Goal: Information Seeking & Learning: Learn about a topic

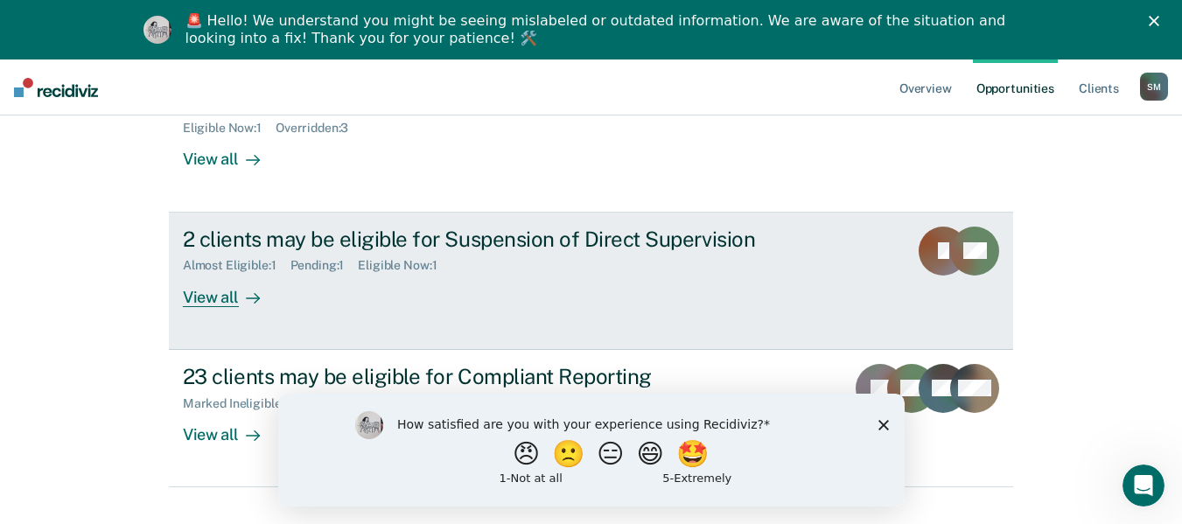
scroll to position [338, 0]
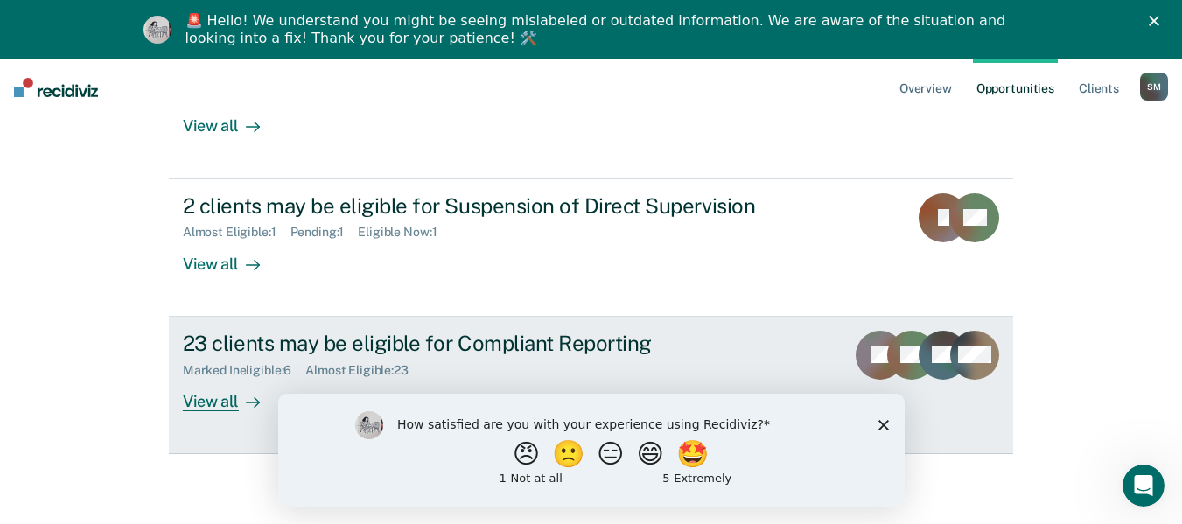
click at [239, 403] on div at bounding box center [249, 401] width 21 height 20
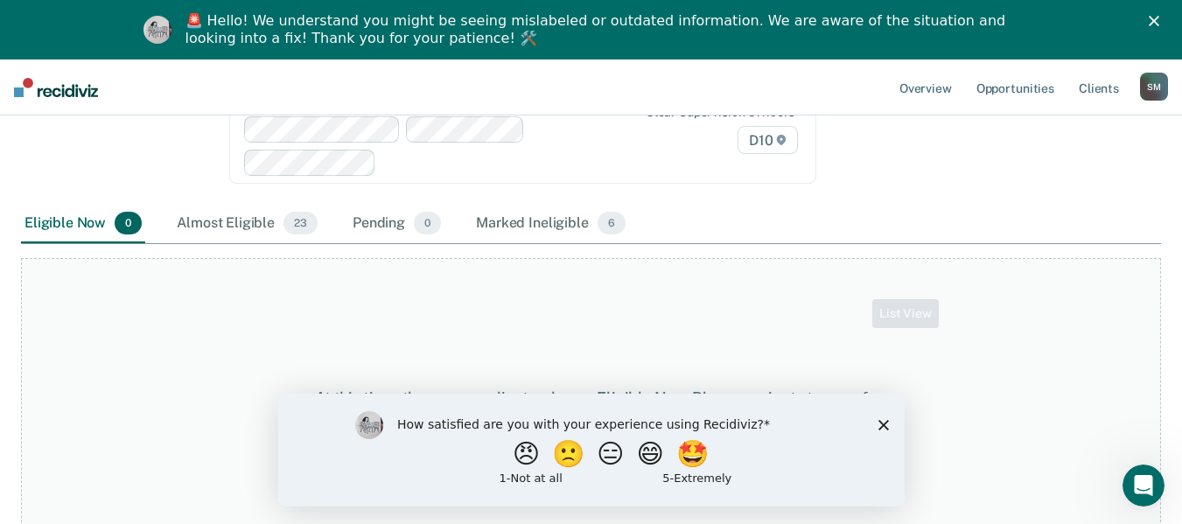
scroll to position [235, 0]
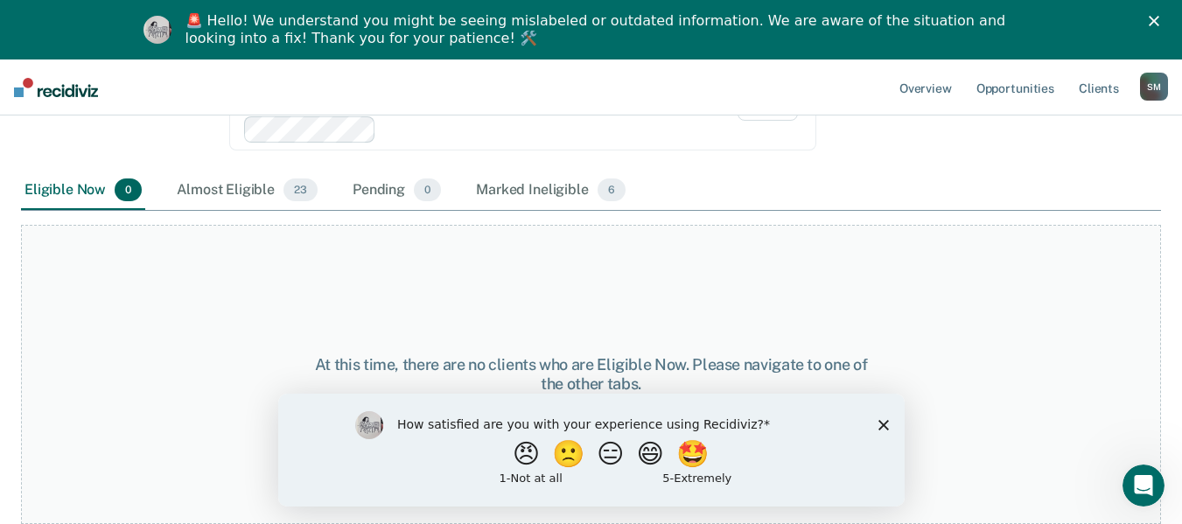
click at [886, 425] on icon "Close survey" at bounding box center [883, 424] width 11 height 11
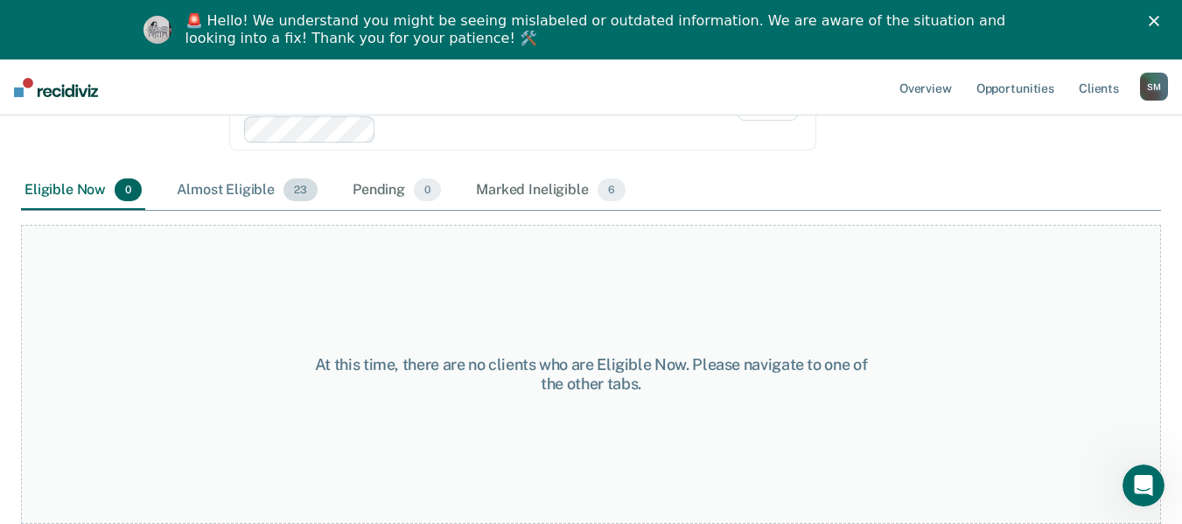
click at [222, 190] on div "Almost Eligible 23" at bounding box center [247, 191] width 148 height 39
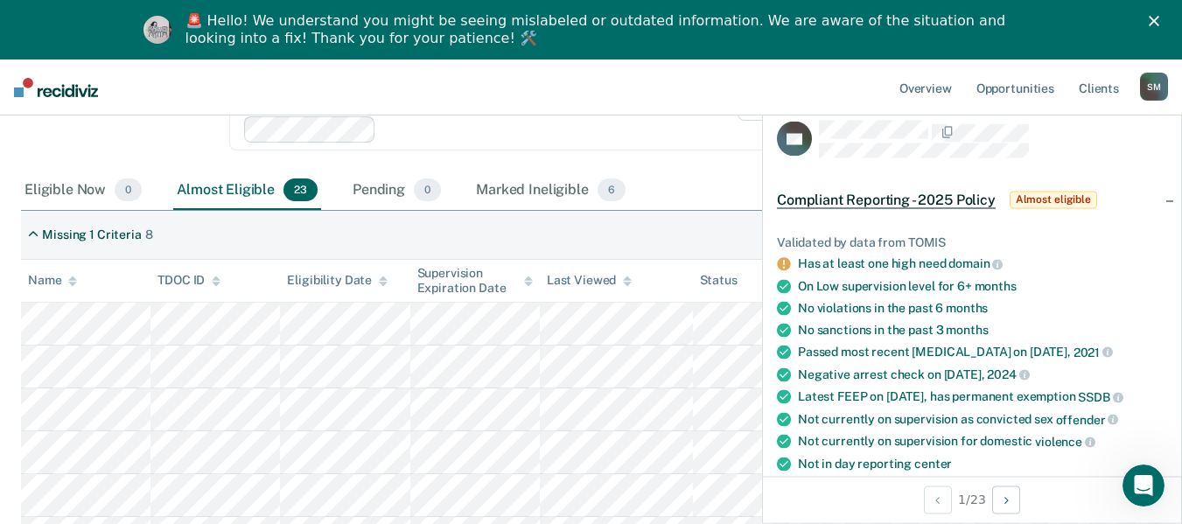
click at [587, 82] on nav "Overview Opportunities Client s [PERSON_NAME] [PERSON_NAME] Profile How it work…" at bounding box center [591, 88] width 1182 height 56
click at [1160, 25] on polygon "Close" at bounding box center [1154, 21] width 11 height 11
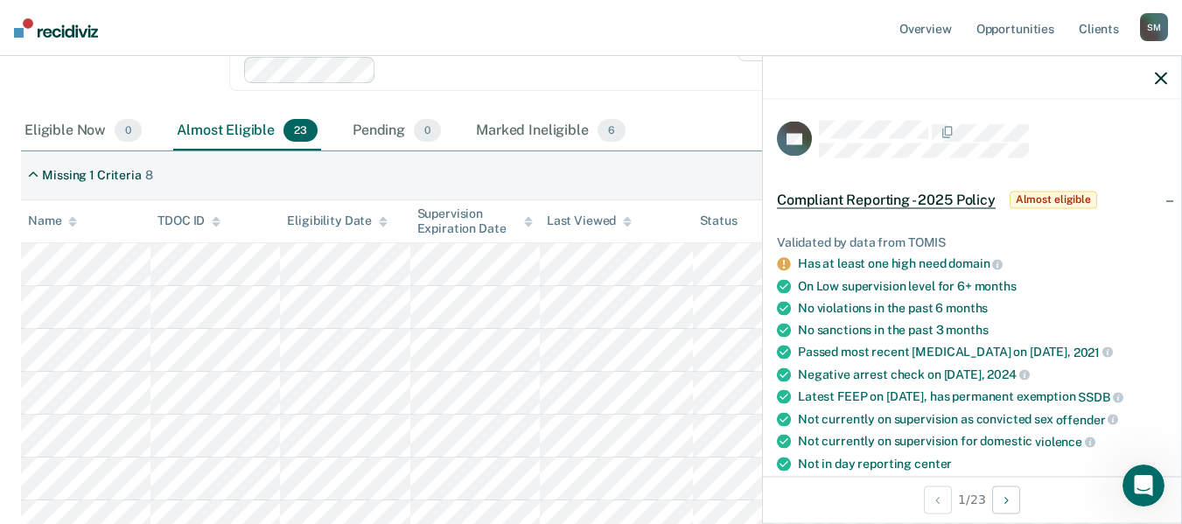
click at [1157, 77] on icon "button" at bounding box center [1161, 78] width 12 height 12
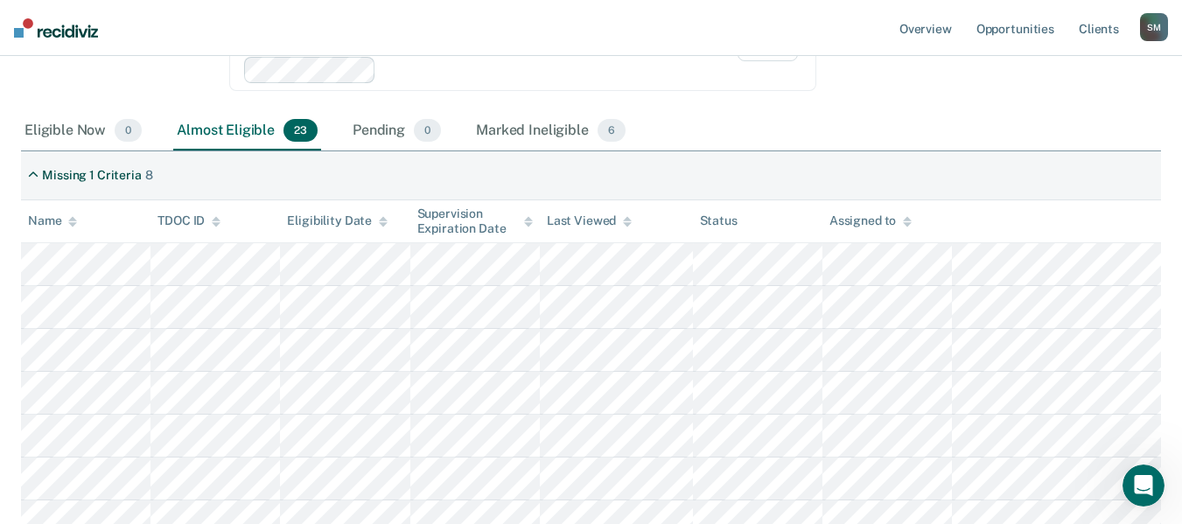
scroll to position [498, 0]
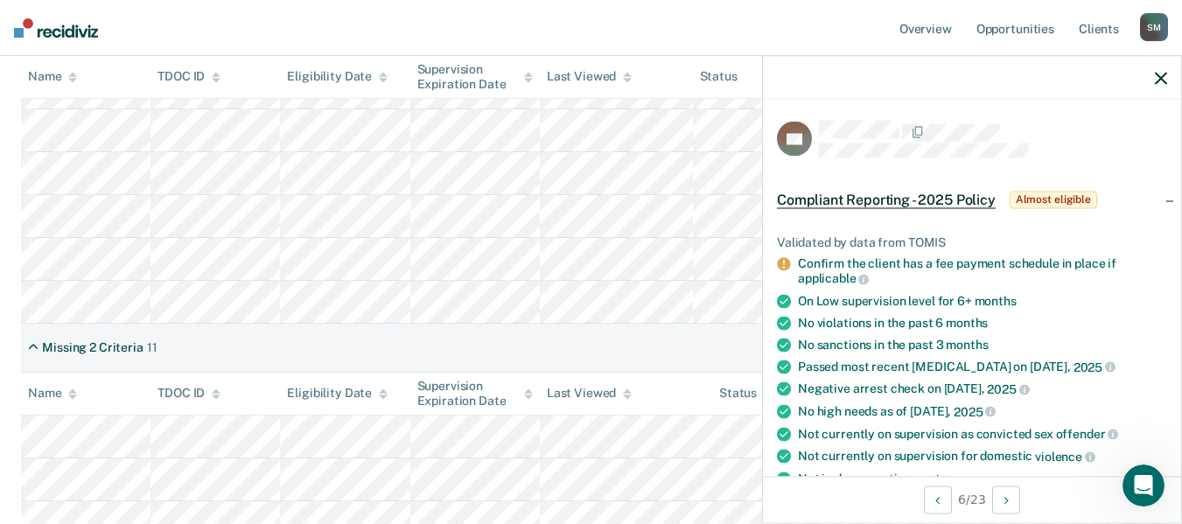
click at [1162, 73] on icon "button" at bounding box center [1161, 78] width 12 height 12
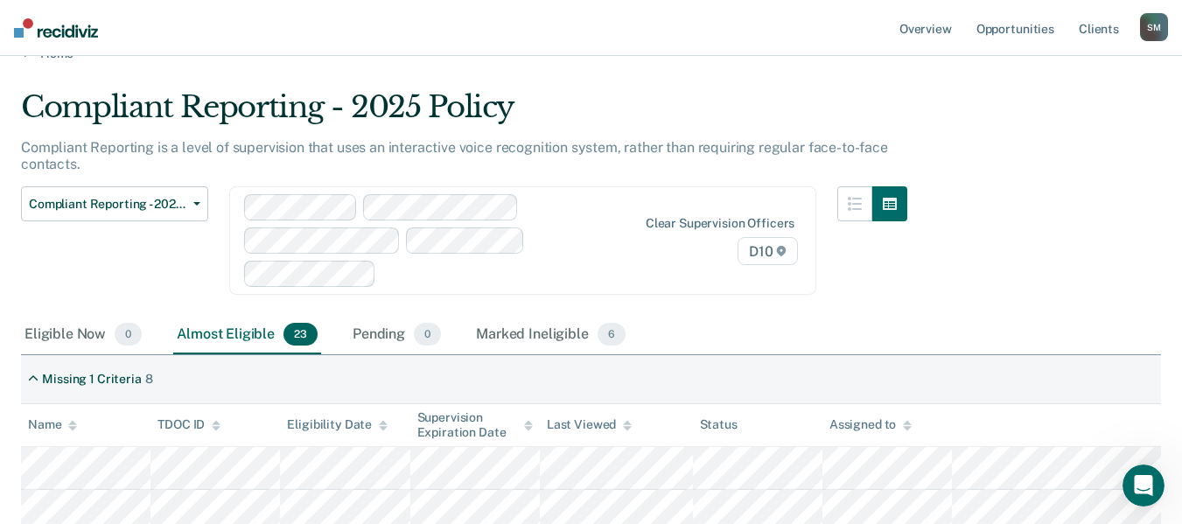
scroll to position [0, 0]
